Goal: Task Accomplishment & Management: Manage account settings

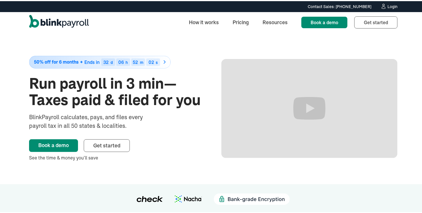
click at [394, 5] on div "Login" at bounding box center [393, 5] width 10 height 4
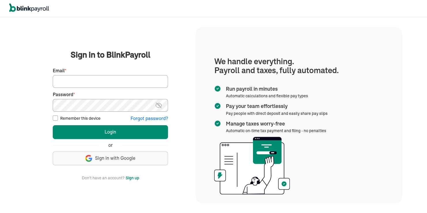
click at [118, 82] on input "Email *" at bounding box center [110, 81] width 115 height 13
type input "brian@tlc-olean.com"
click at [156, 106] on img at bounding box center [158, 105] width 7 height 7
click at [55, 118] on input "Remember this device" at bounding box center [55, 118] width 5 height 5
checkbox input "true"
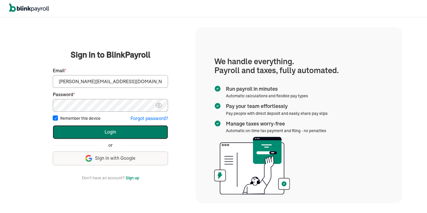
click at [79, 130] on button "Login" at bounding box center [110, 132] width 115 height 14
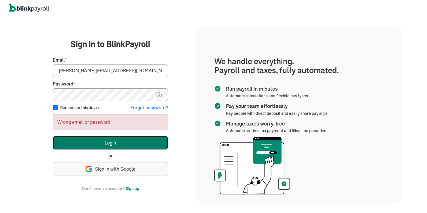
click at [106, 142] on button "Login" at bounding box center [110, 143] width 115 height 14
